Goal: Task Accomplishment & Management: Complete application form

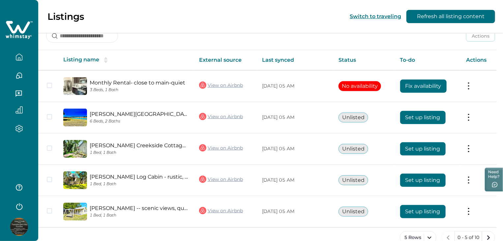
scroll to position [108, 0]
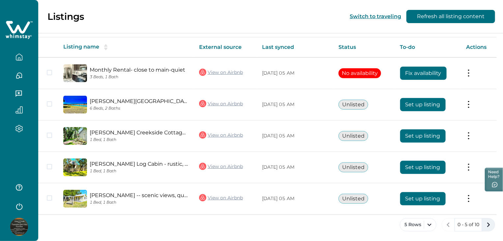
click at [488, 224] on icon "next page" at bounding box center [488, 224] width 9 height 9
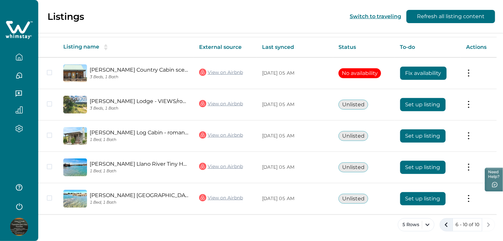
click at [442, 224] on icon "previous page" at bounding box center [446, 224] width 9 height 9
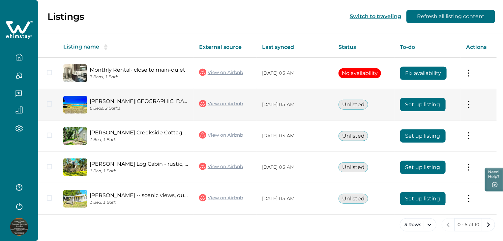
click at [424, 108] on button "Set up listing" at bounding box center [423, 104] width 46 height 13
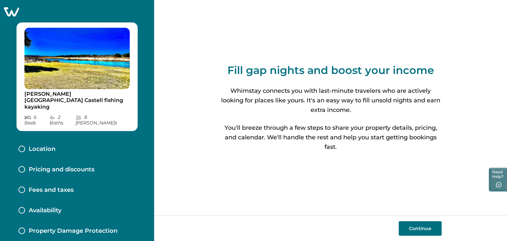
click at [422, 226] on button "Continue" at bounding box center [420, 228] width 43 height 15
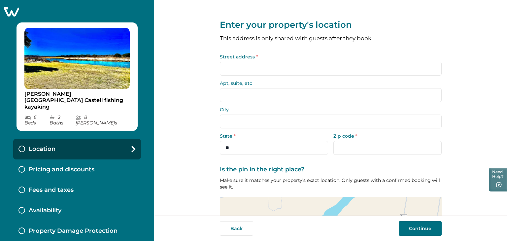
click at [302, 69] on input "Street address *" at bounding box center [331, 69] width 222 height 14
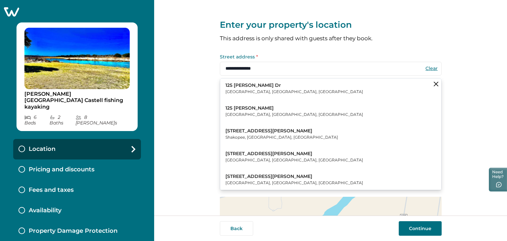
click at [244, 83] on p "125 [PERSON_NAME] Dr" at bounding box center [294, 85] width 138 height 7
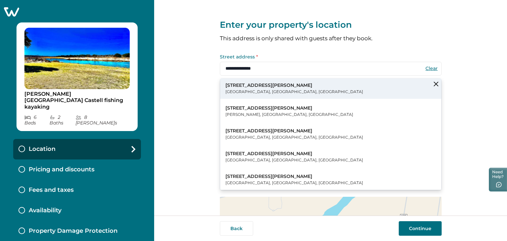
type input "**********"
type input "*****"
select select "**"
type input "*****"
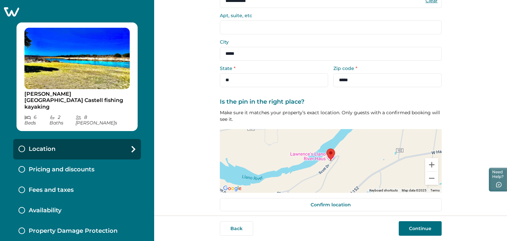
scroll to position [73, 0]
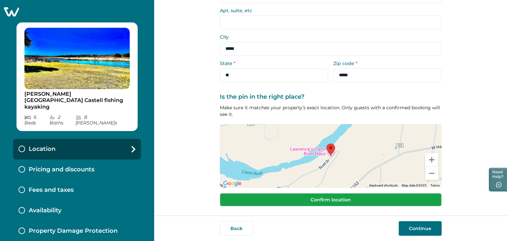
click at [343, 199] on button "Confirm location" at bounding box center [331, 199] width 222 height 13
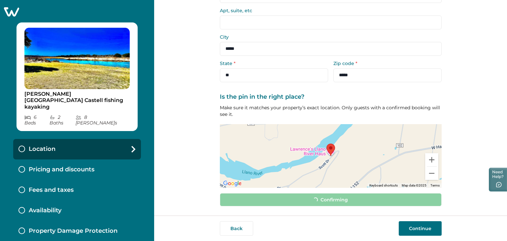
scroll to position [68, 0]
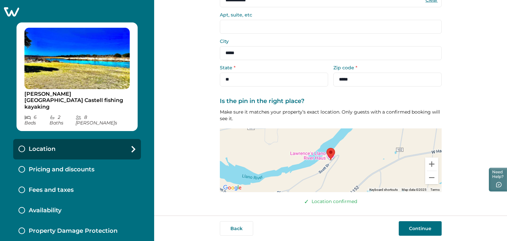
click at [413, 229] on button "Continue" at bounding box center [420, 228] width 43 height 15
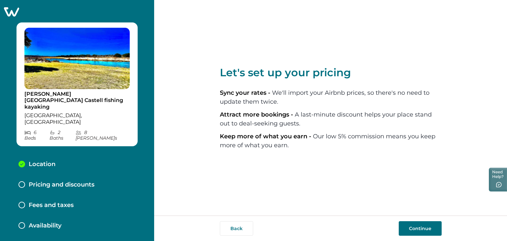
click at [422, 225] on button "Continue" at bounding box center [420, 228] width 43 height 15
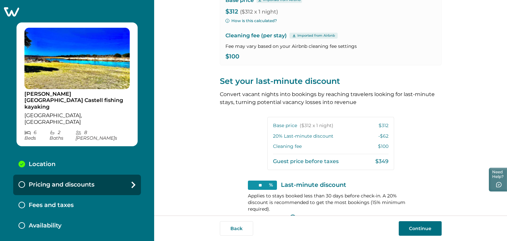
scroll to position [80, 0]
click at [263, 184] on input "**" at bounding box center [262, 184] width 29 height 9
type input "*"
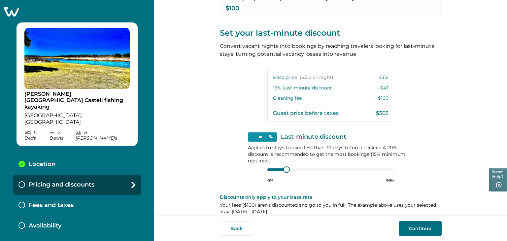
scroll to position [131, 0]
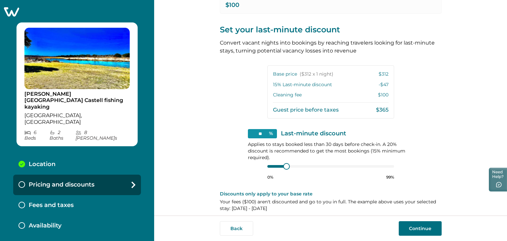
click at [385, 73] on p "$312" at bounding box center [383, 74] width 10 height 7
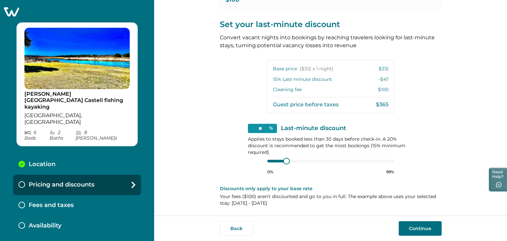
click at [386, 70] on p "$312" at bounding box center [383, 69] width 10 height 7
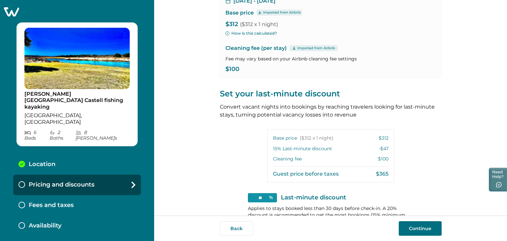
scroll to position [25, 0]
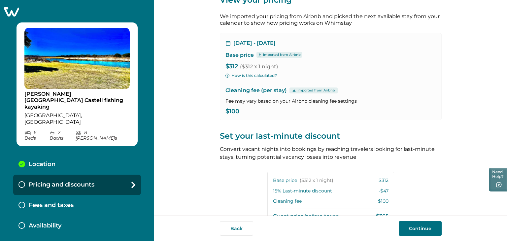
click at [253, 68] on span "($312 x 1 night)" at bounding box center [259, 66] width 38 height 6
click at [236, 66] on p "$312 ($312 x 1 night)" at bounding box center [330, 66] width 210 height 7
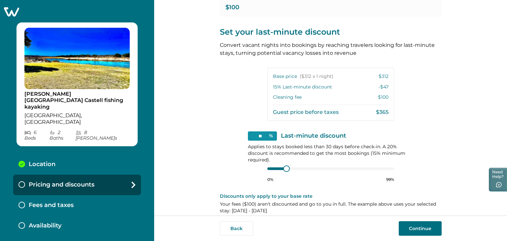
scroll to position [137, 0]
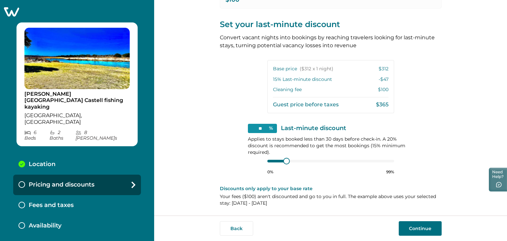
drag, startPoint x: 262, startPoint y: 125, endPoint x: 248, endPoint y: 130, distance: 14.9
click at [248, 130] on input "**" at bounding box center [262, 128] width 29 height 9
type input "**"
click at [451, 163] on div "View your pricing We imported your pricing from Airbnb and picked the next avai…" at bounding box center [330, 107] width 353 height 215
click at [423, 227] on button "Continue" at bounding box center [420, 228] width 43 height 15
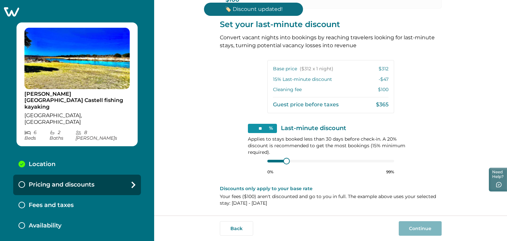
scroll to position [31, 0]
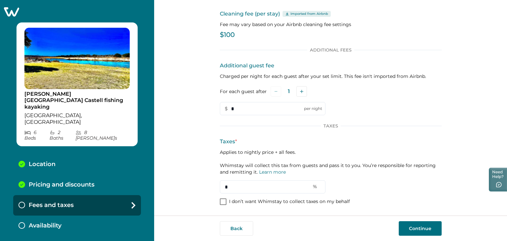
drag, startPoint x: 226, startPoint y: 184, endPoint x: 217, endPoint y: 185, distance: 8.3
click at [217, 185] on div "Set up your fees and taxes Cleaning fee (per stay) Imported from Airbnb Fee may…" at bounding box center [330, 107] width 353 height 215
type input "**"
click at [481, 101] on div "Set up your fees and taxes Cleaning fee (per stay) Imported from Airbnb Fee may…" at bounding box center [330, 107] width 353 height 215
click at [426, 228] on button "Continue" at bounding box center [420, 228] width 43 height 15
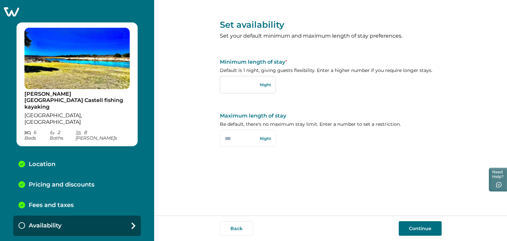
click at [245, 87] on input "text" at bounding box center [248, 84] width 56 height 17
type input "*"
click at [422, 226] on button "Continue" at bounding box center [420, 228] width 43 height 15
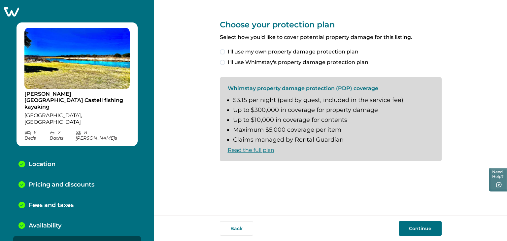
click at [221, 61] on span at bounding box center [222, 62] width 5 height 5
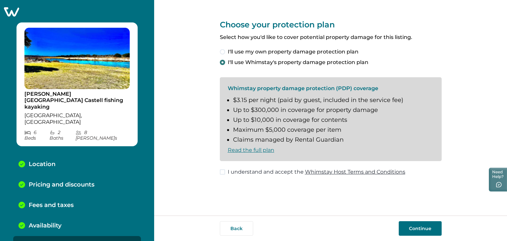
click at [222, 62] on span at bounding box center [222, 62] width 5 height 5
click at [221, 173] on span at bounding box center [222, 171] width 5 height 5
click at [417, 227] on button "Continue" at bounding box center [420, 228] width 43 height 15
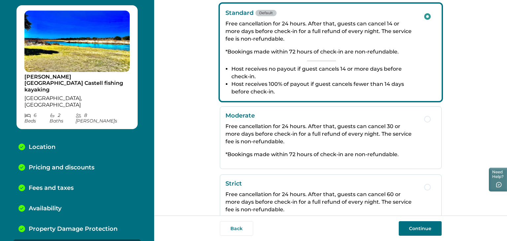
scroll to position [112, 0]
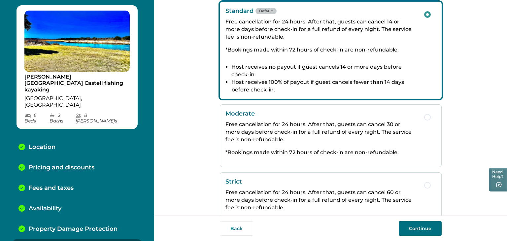
click at [426, 116] on span "button" at bounding box center [427, 117] width 7 height 7
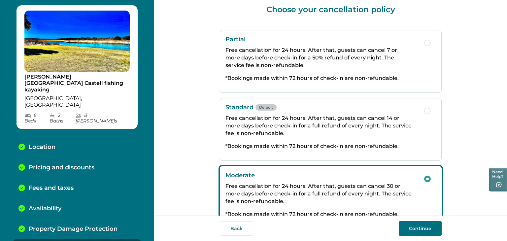
scroll to position [0, 0]
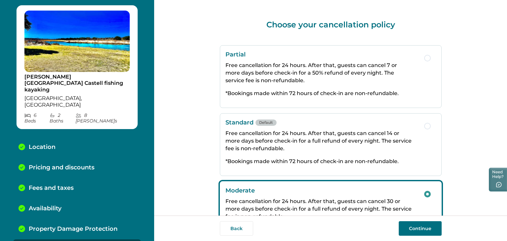
click at [419, 231] on button "Continue" at bounding box center [420, 228] width 43 height 15
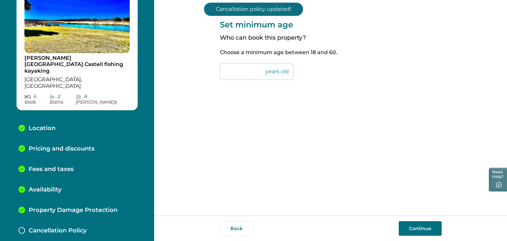
scroll to position [38, 0]
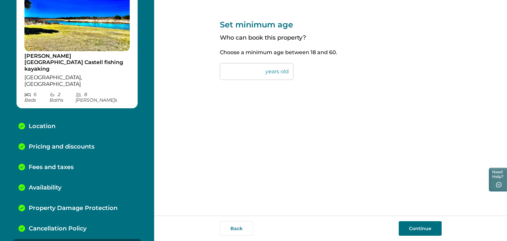
click at [232, 73] on input "**" at bounding box center [257, 71] width 74 height 17
type input "*"
type input "**"
click at [416, 229] on button "Continue" at bounding box center [420, 228] width 43 height 15
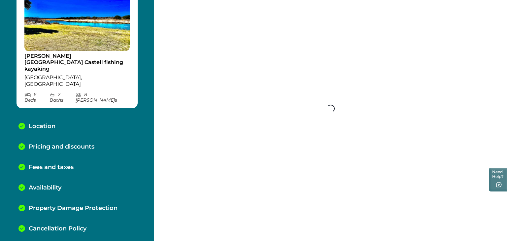
scroll to position [58, 0]
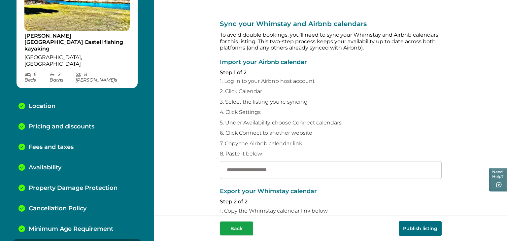
click at [241, 225] on button "Back" at bounding box center [236, 228] width 33 height 15
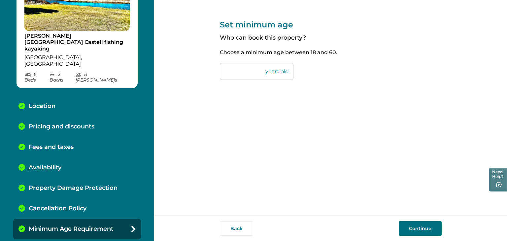
click at [429, 230] on button "Continue" at bounding box center [420, 228] width 43 height 15
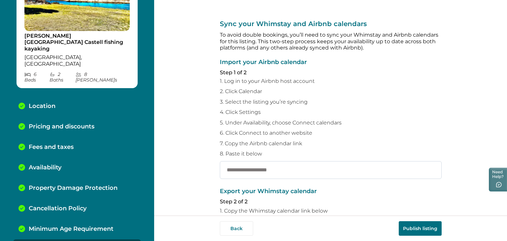
click at [243, 171] on input "text" at bounding box center [331, 170] width 222 height 18
paste input "**********"
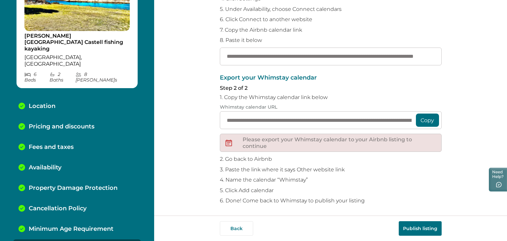
scroll to position [115, 0]
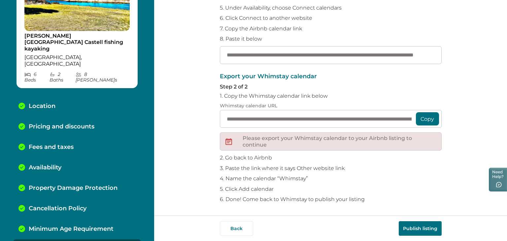
type input "**********"
click at [419, 119] on button "Copy" at bounding box center [427, 118] width 23 height 13
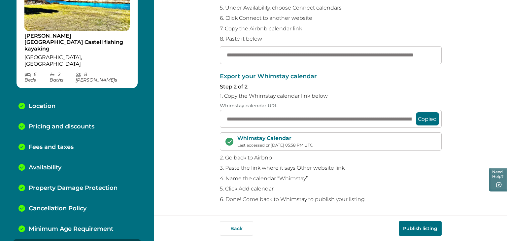
scroll to position [115, 0]
click at [428, 225] on button "Publish listing" at bounding box center [420, 228] width 43 height 15
